Goal: Task Accomplishment & Management: Manage account settings

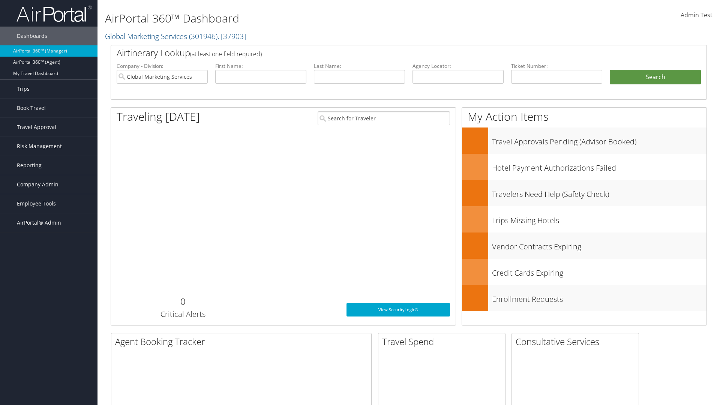
click at [49, 184] on span "Company Admin" at bounding box center [38, 184] width 42 height 19
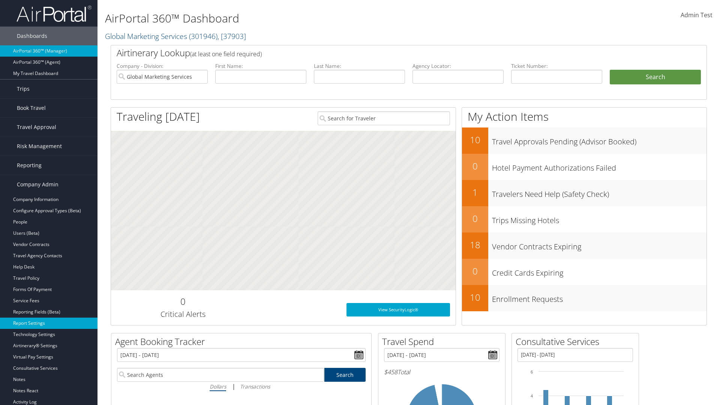
click at [49, 323] on link "Report Settings" at bounding box center [48, 323] width 97 height 11
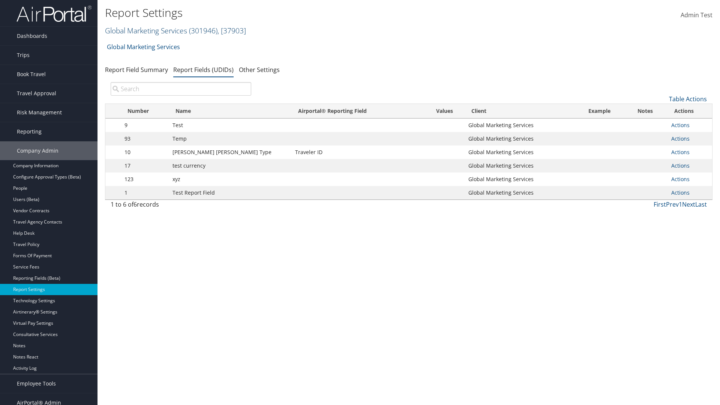
click at [145, 30] on link "Global Marketing Services ( 301946 ) , [ 37903 ]" at bounding box center [175, 30] width 141 height 10
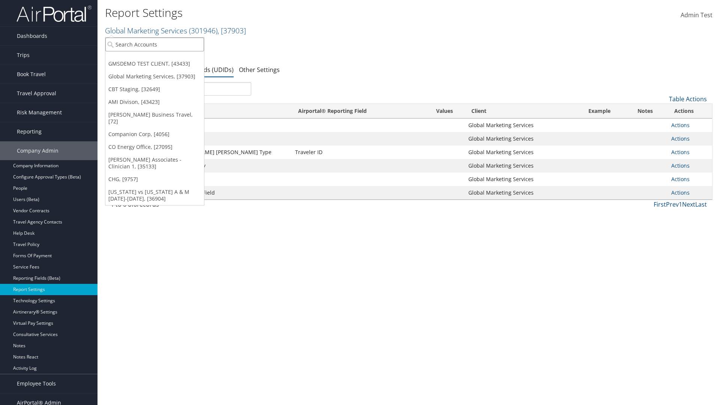
click at [154, 44] on input "search" at bounding box center [154, 44] width 99 height 14
type input "Global Marketing Services"
click at [162, 58] on div "Global Marketing Services (301946), [37903]" at bounding box center [161, 58] width 121 height 7
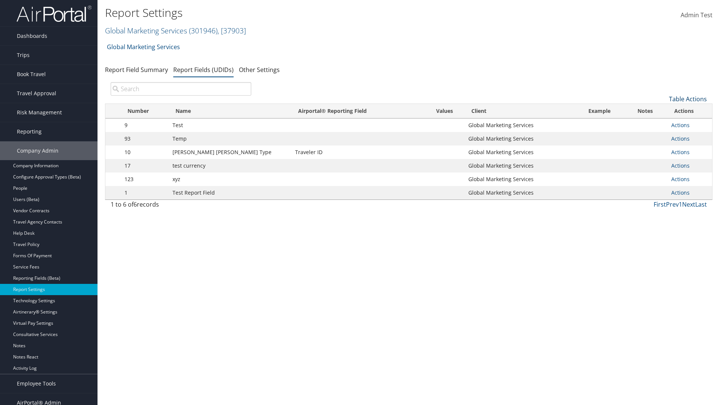
click at [688, 99] on link "Table Actions" at bounding box center [688, 99] width 38 height 8
click at [662, 111] on link "New Record" at bounding box center [662, 110] width 99 height 13
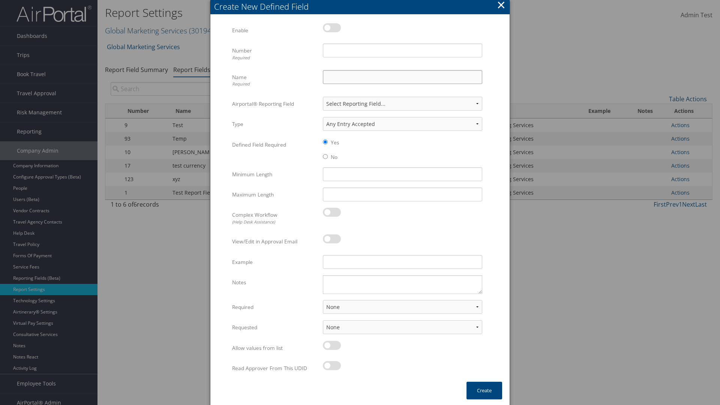
click at [402, 77] on input "Name Required" at bounding box center [402, 77] width 159 height 14
type input "Test Report Dummy"
click at [402, 50] on input "Number Required" at bounding box center [402, 50] width 159 height 14
type input "1"
click at [484, 390] on button "Create" at bounding box center [484, 391] width 36 height 18
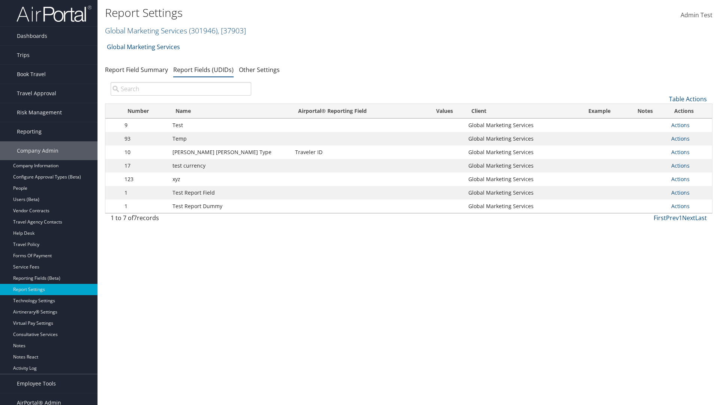
click at [688, 206] on td "Actions Update Report Field Values Upload Report Field Values Edit Delete" at bounding box center [689, 205] width 45 height 13
